Goal: Use online tool/utility: Use online tool/utility

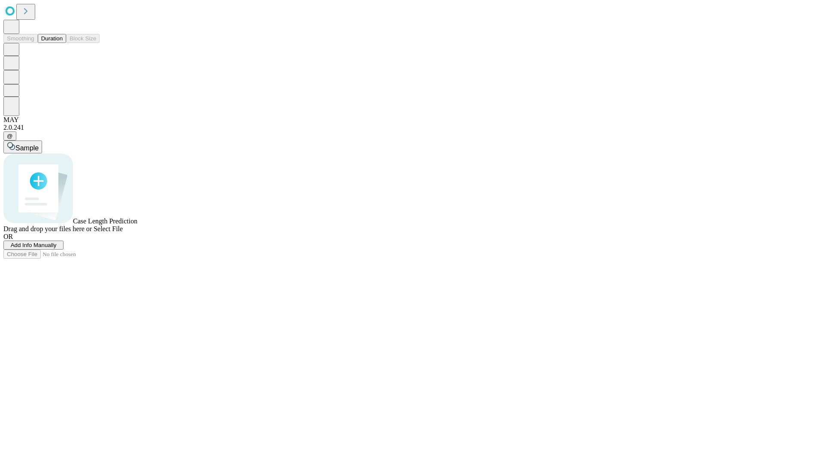
click at [63, 43] on button "Duration" at bounding box center [52, 38] width 28 height 9
click at [123, 232] on span "Select File" at bounding box center [108, 228] width 29 height 7
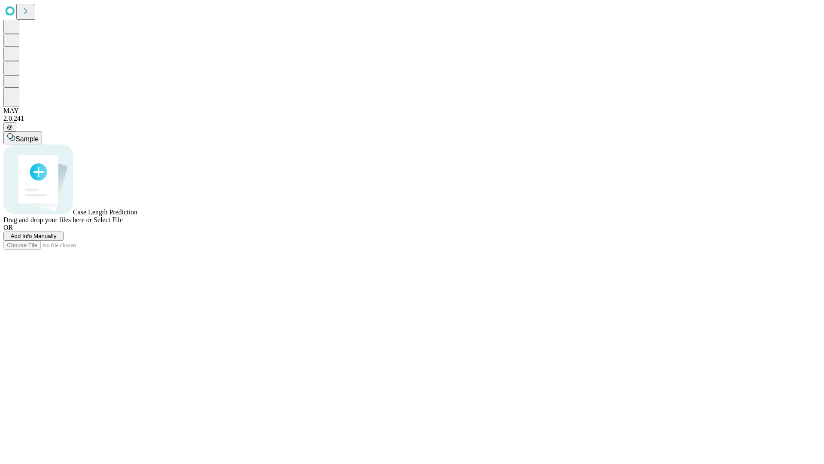
click at [123, 223] on span "Select File" at bounding box center [108, 219] width 29 height 7
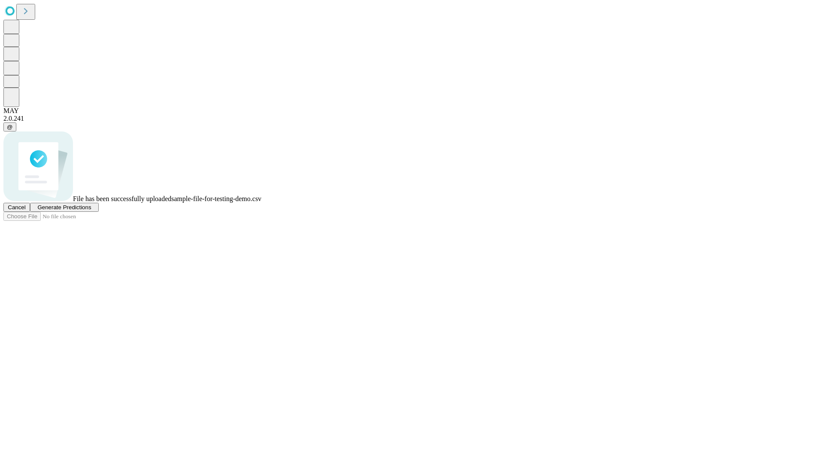
click at [91, 210] on span "Generate Predictions" at bounding box center [64, 207] width 54 height 6
